Goal: Task Accomplishment & Management: Manage account settings

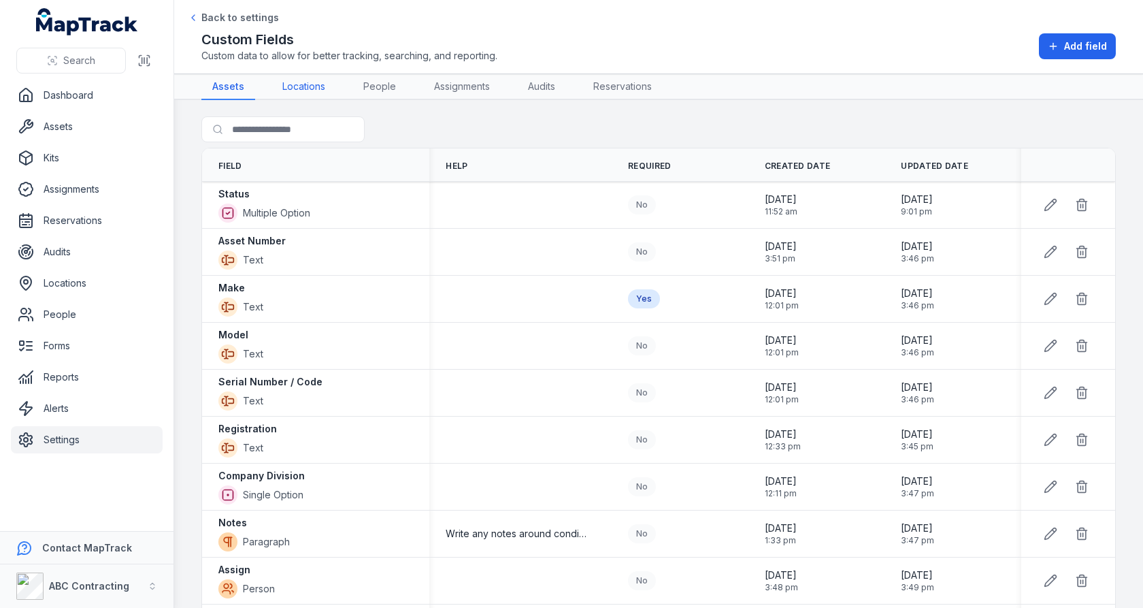
click at [304, 97] on link "Locations" at bounding box center [304, 87] width 65 height 26
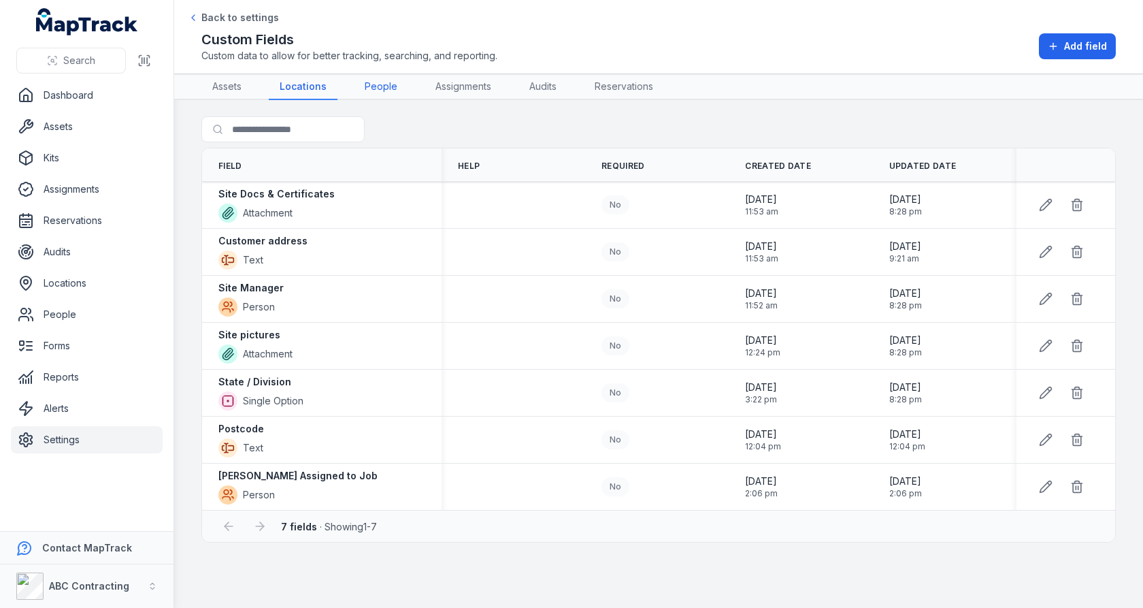
click at [373, 94] on link "People" at bounding box center [381, 87] width 54 height 26
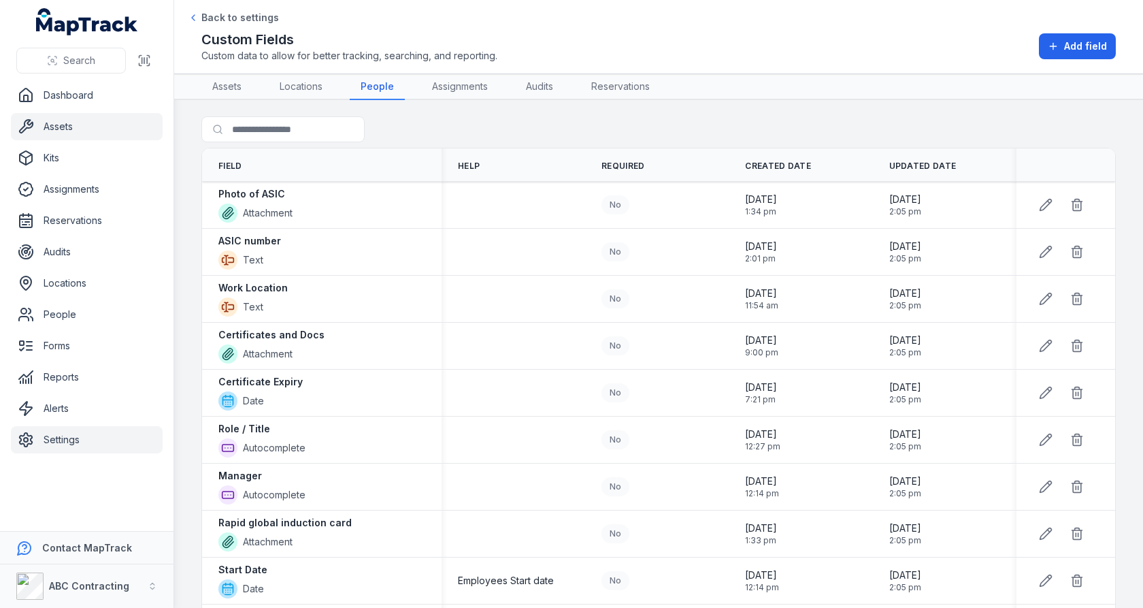
click at [99, 137] on link "Assets" at bounding box center [87, 126] width 152 height 27
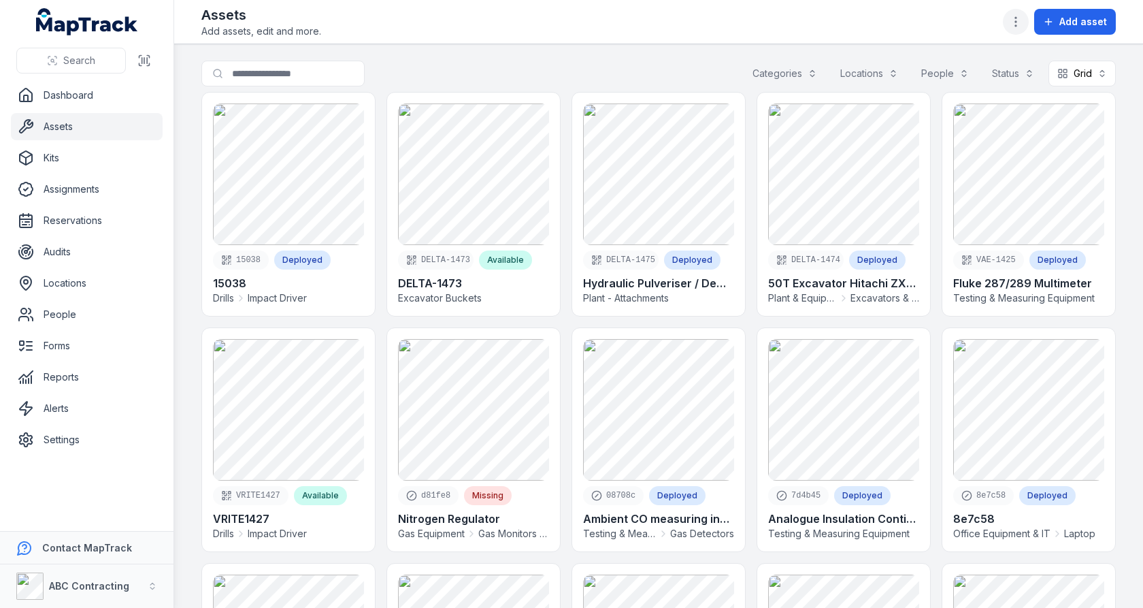
click at [1013, 22] on icon "button" at bounding box center [1016, 22] width 14 height 14
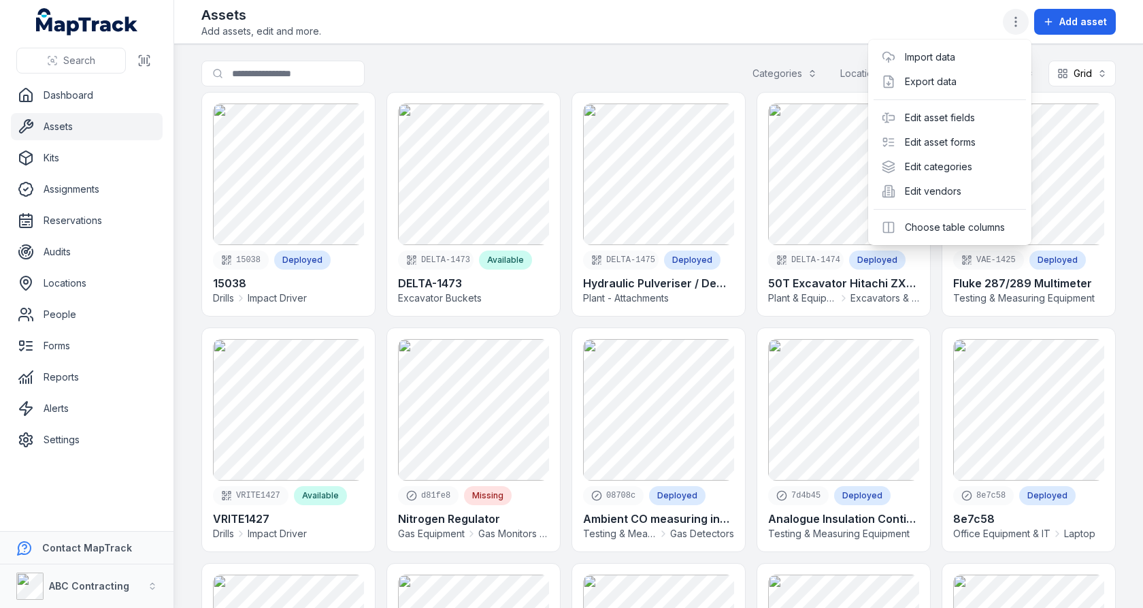
click at [1016, 15] on icon "button" at bounding box center [1016, 22] width 14 height 14
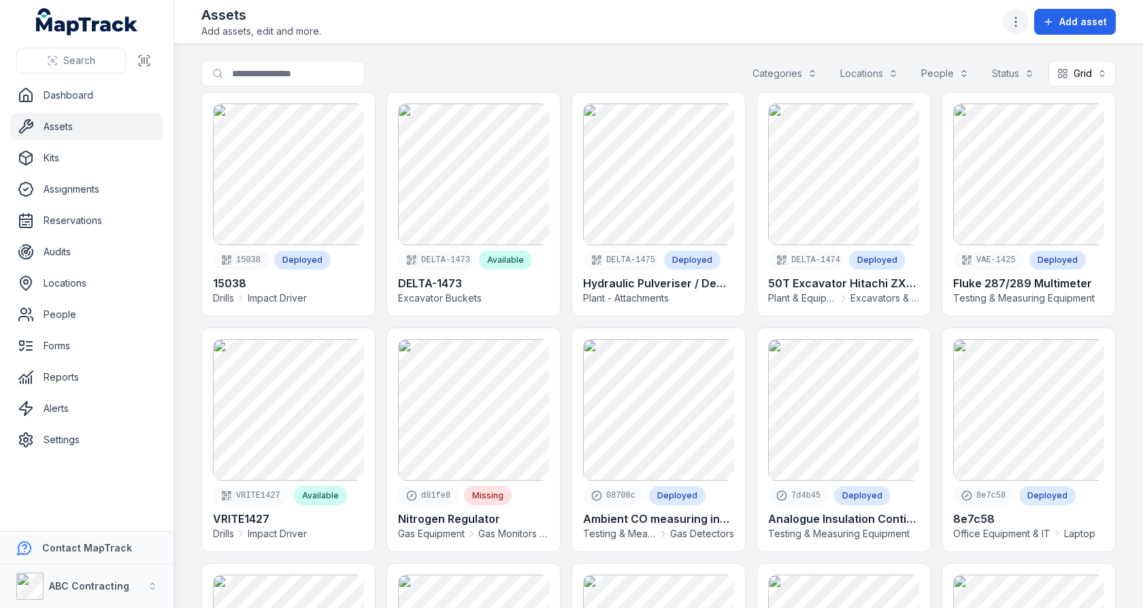
click at [1019, 28] on icon "button" at bounding box center [1016, 22] width 14 height 14
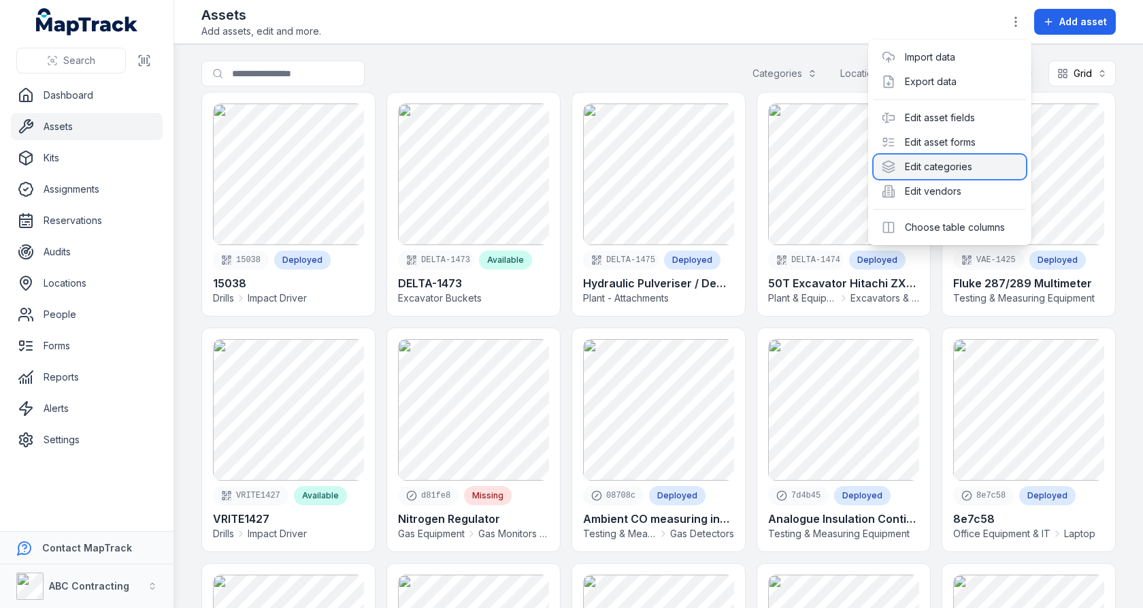
click at [928, 157] on div "Edit categories" at bounding box center [950, 166] width 152 height 24
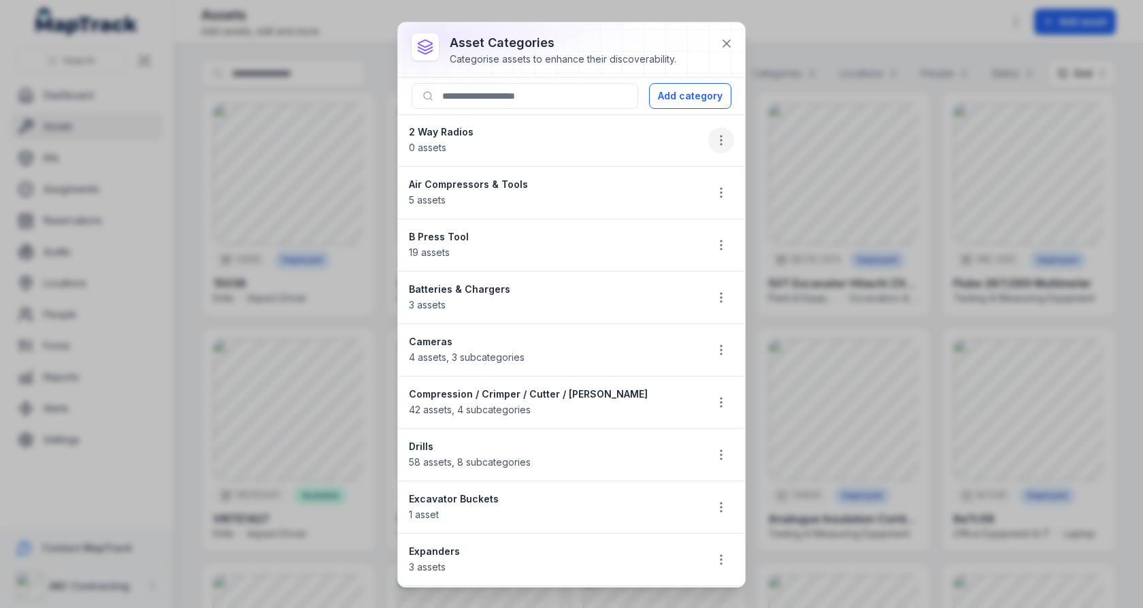
click at [712, 137] on button "button" at bounding box center [721, 140] width 26 height 26
click at [654, 163] on div "Edit" at bounding box center [652, 174] width 152 height 24
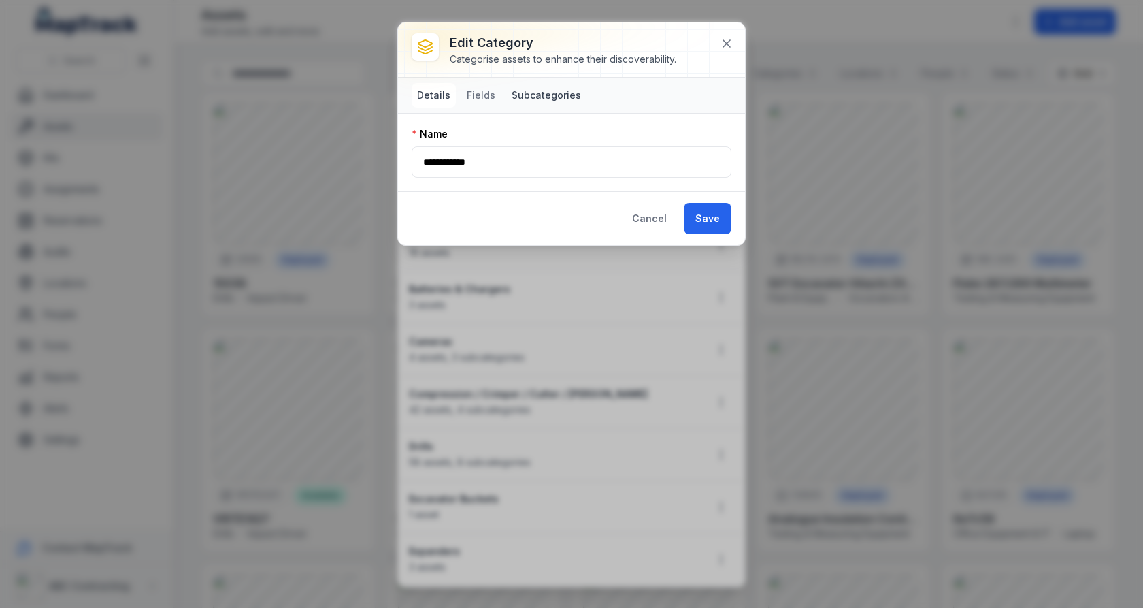
click at [530, 97] on button "Subcategories" at bounding box center [546, 95] width 80 height 24
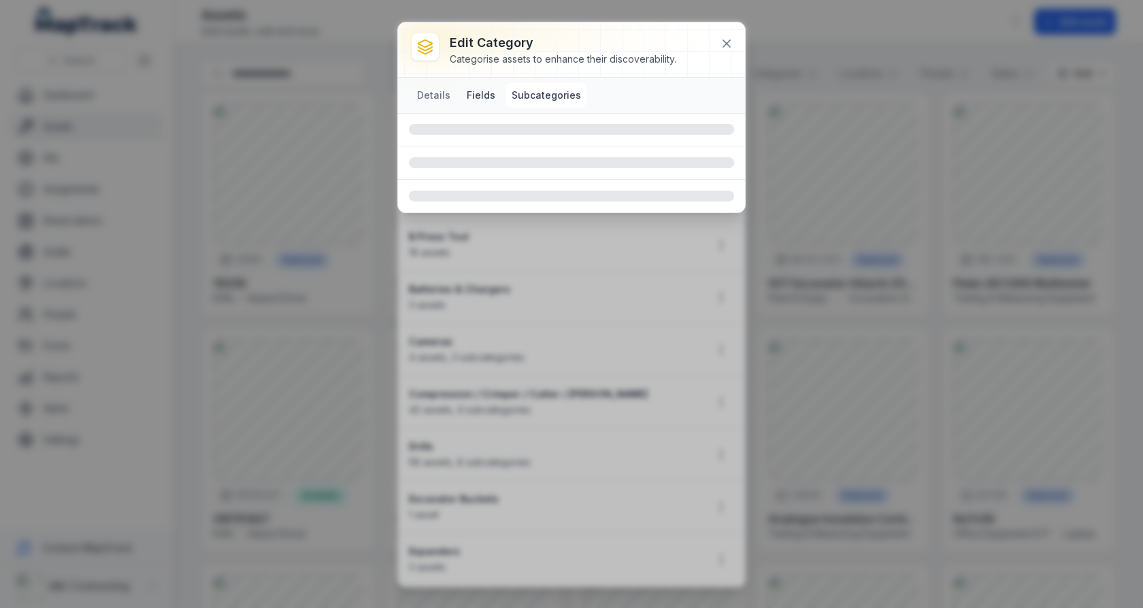
click at [486, 97] on button "Fields" at bounding box center [480, 95] width 39 height 24
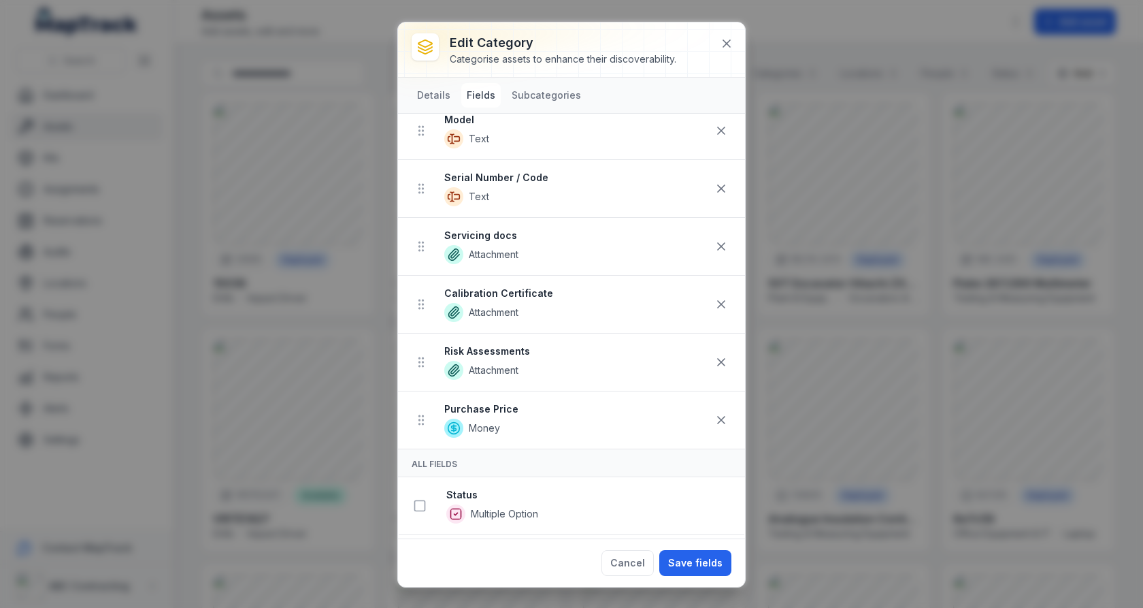
scroll to position [48, 0]
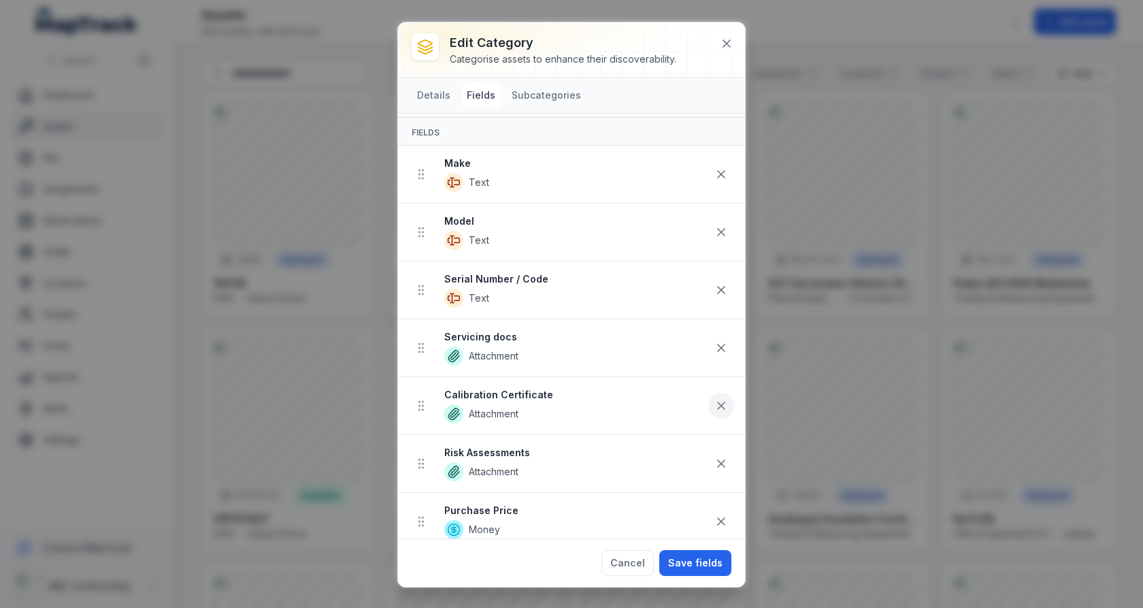
click at [715, 399] on icon at bounding box center [722, 406] width 14 height 14
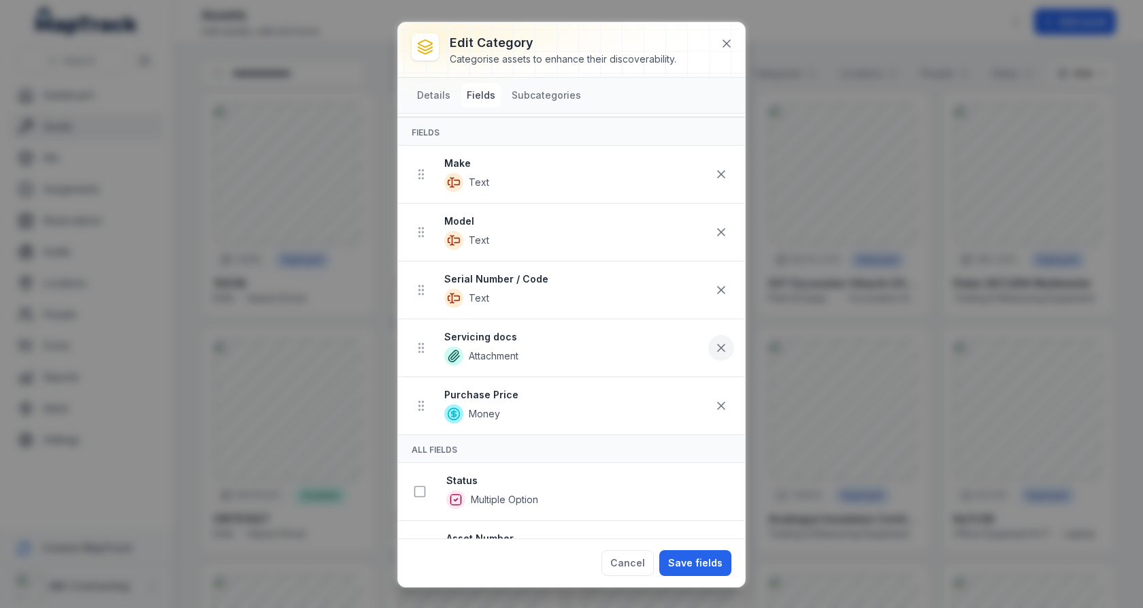
click at [712, 343] on button at bounding box center [721, 348] width 26 height 26
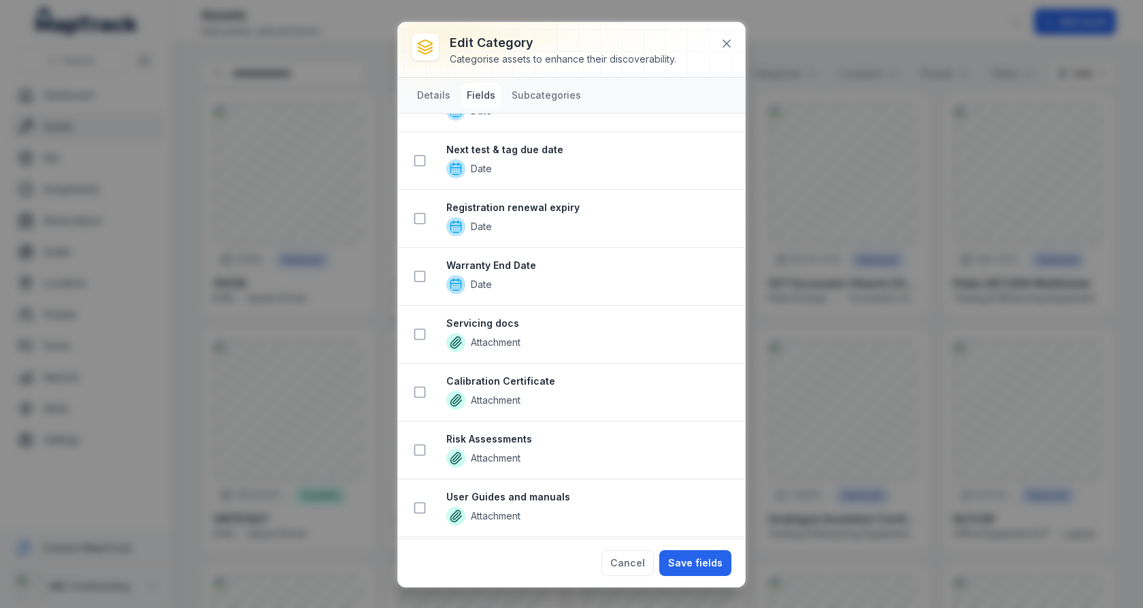
scroll to position [1341, 0]
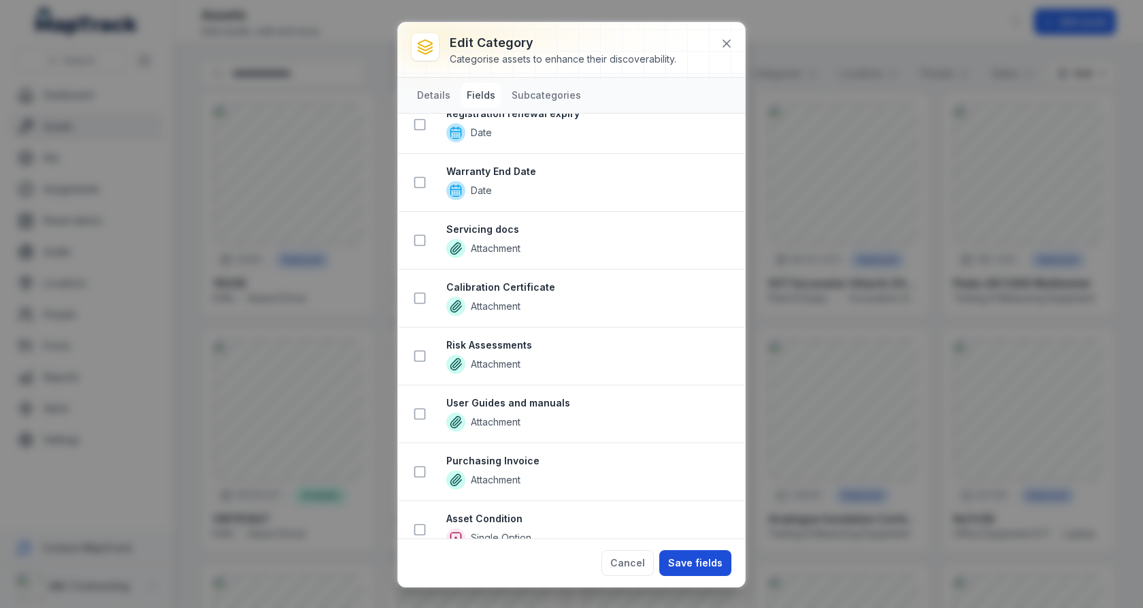
click at [709, 558] on button "Save fields" at bounding box center [695, 563] width 72 height 26
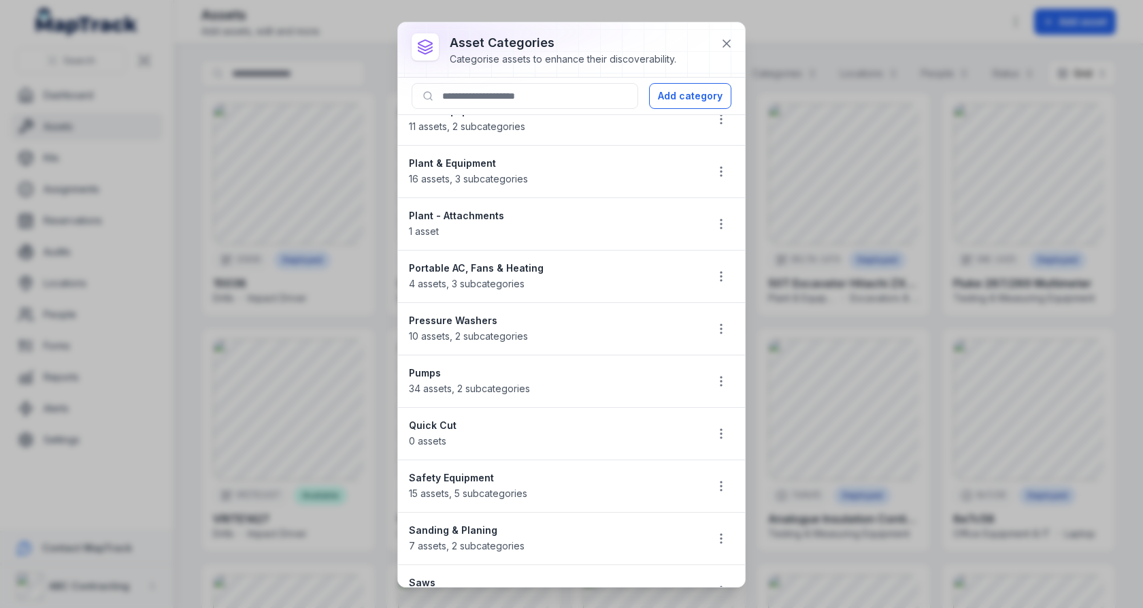
scroll to position [1960, 0]
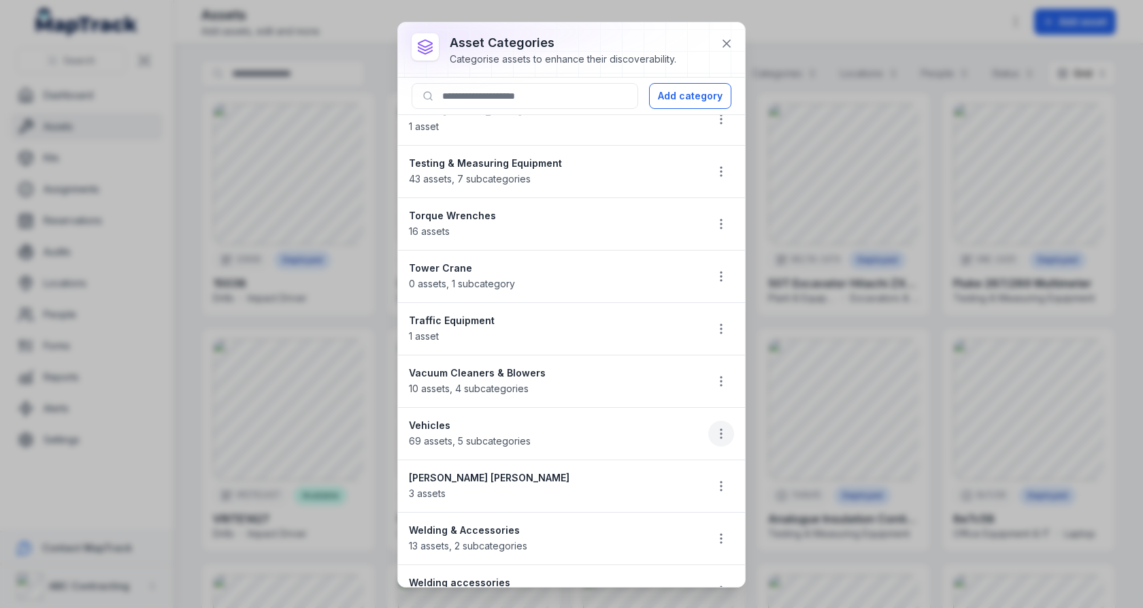
click at [717, 427] on icon "button" at bounding box center [722, 434] width 14 height 14
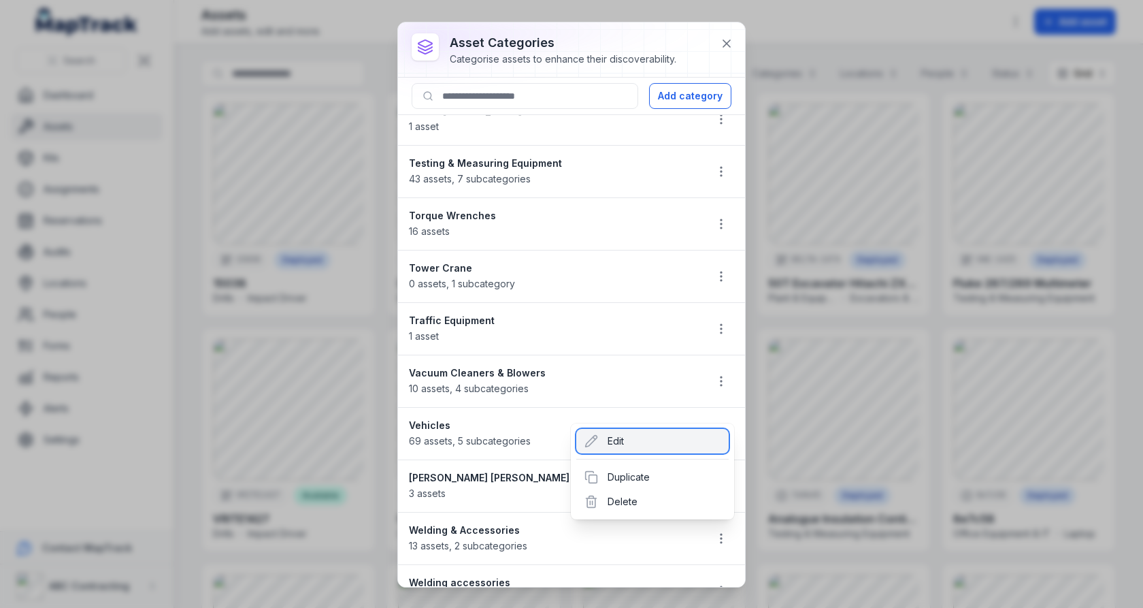
click at [653, 436] on div "Edit" at bounding box center [652, 441] width 152 height 24
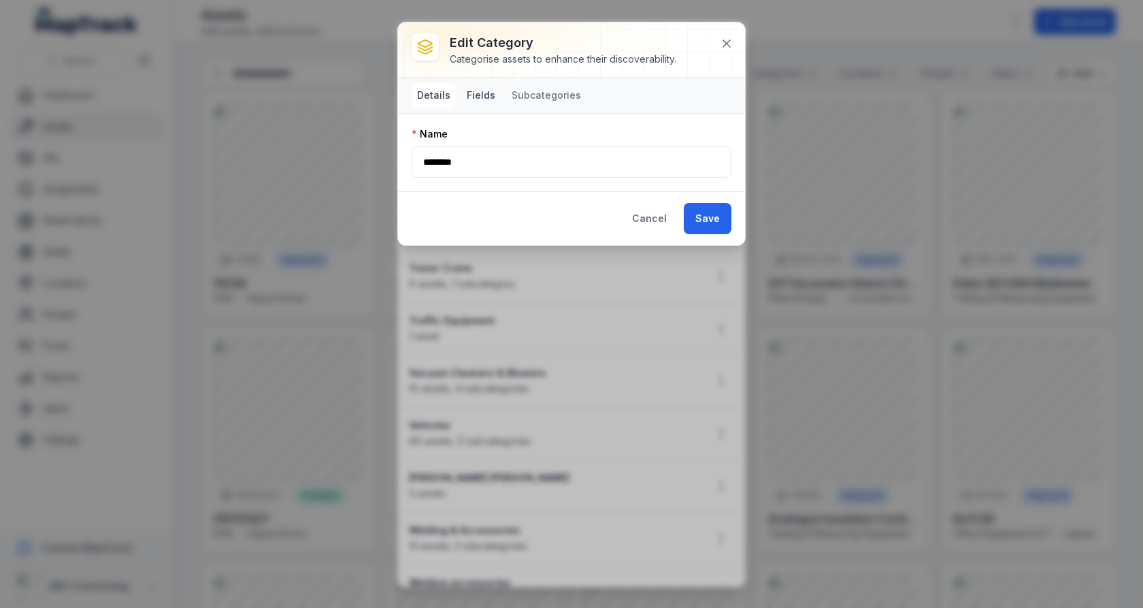
click at [478, 99] on button "Fields" at bounding box center [480, 95] width 39 height 24
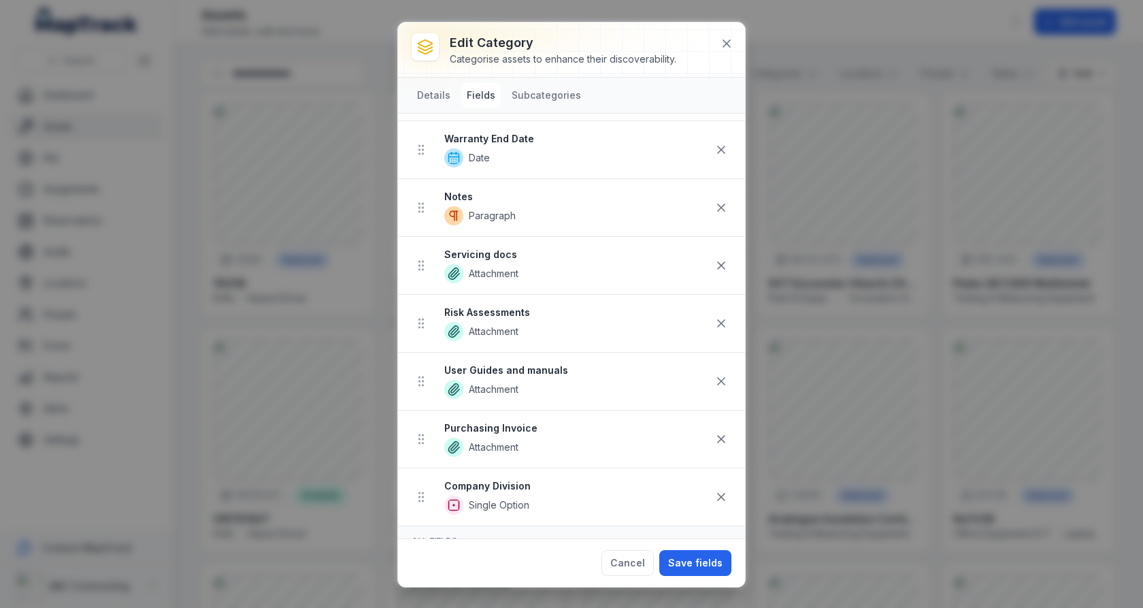
scroll to position [627, 0]
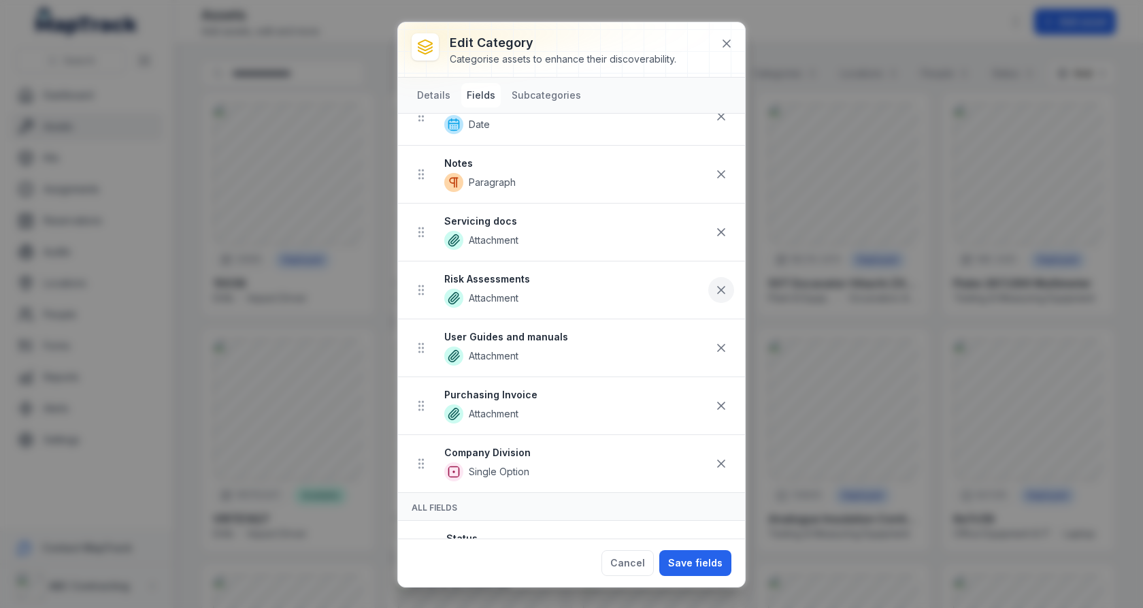
click at [719, 286] on icon at bounding box center [721, 289] width 7 height 7
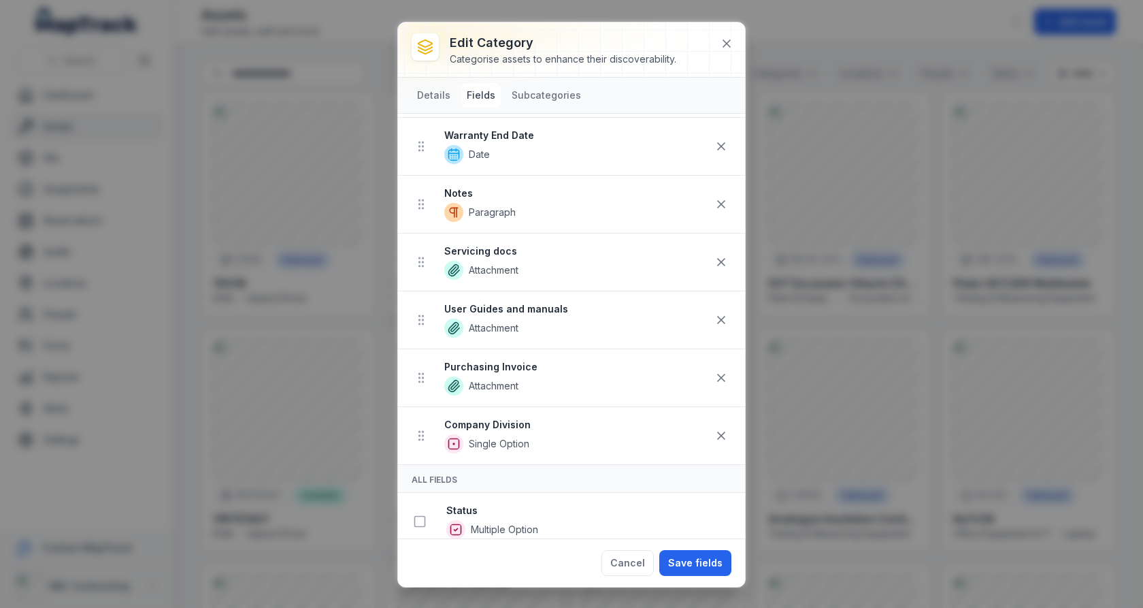
scroll to position [608, 0]
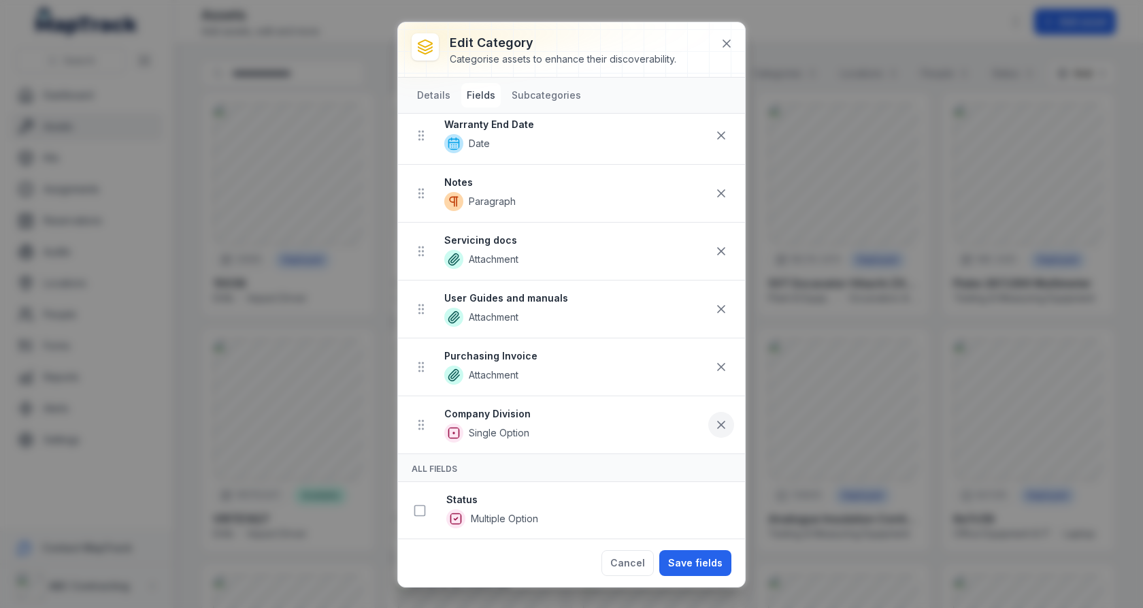
click at [721, 420] on icon at bounding box center [722, 425] width 14 height 14
click at [688, 568] on button "Save fields" at bounding box center [695, 563] width 72 height 26
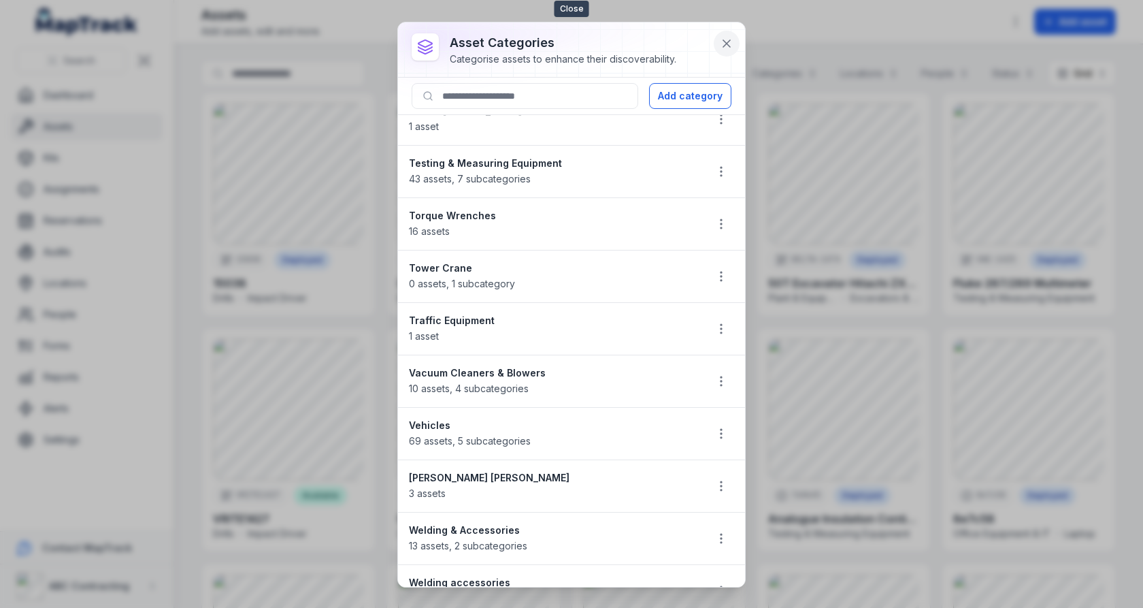
click at [731, 44] on icon at bounding box center [727, 44] width 14 height 14
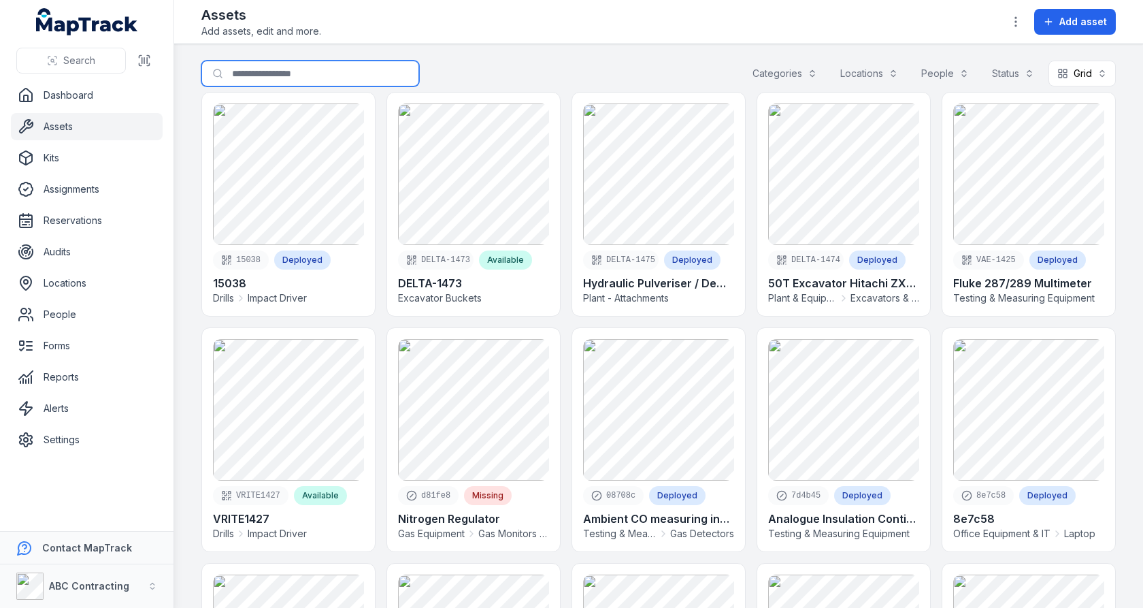
click at [333, 69] on input "Search for assets" at bounding box center [310, 74] width 218 height 26
type input "********"
